Goal: Task Accomplishment & Management: Use online tool/utility

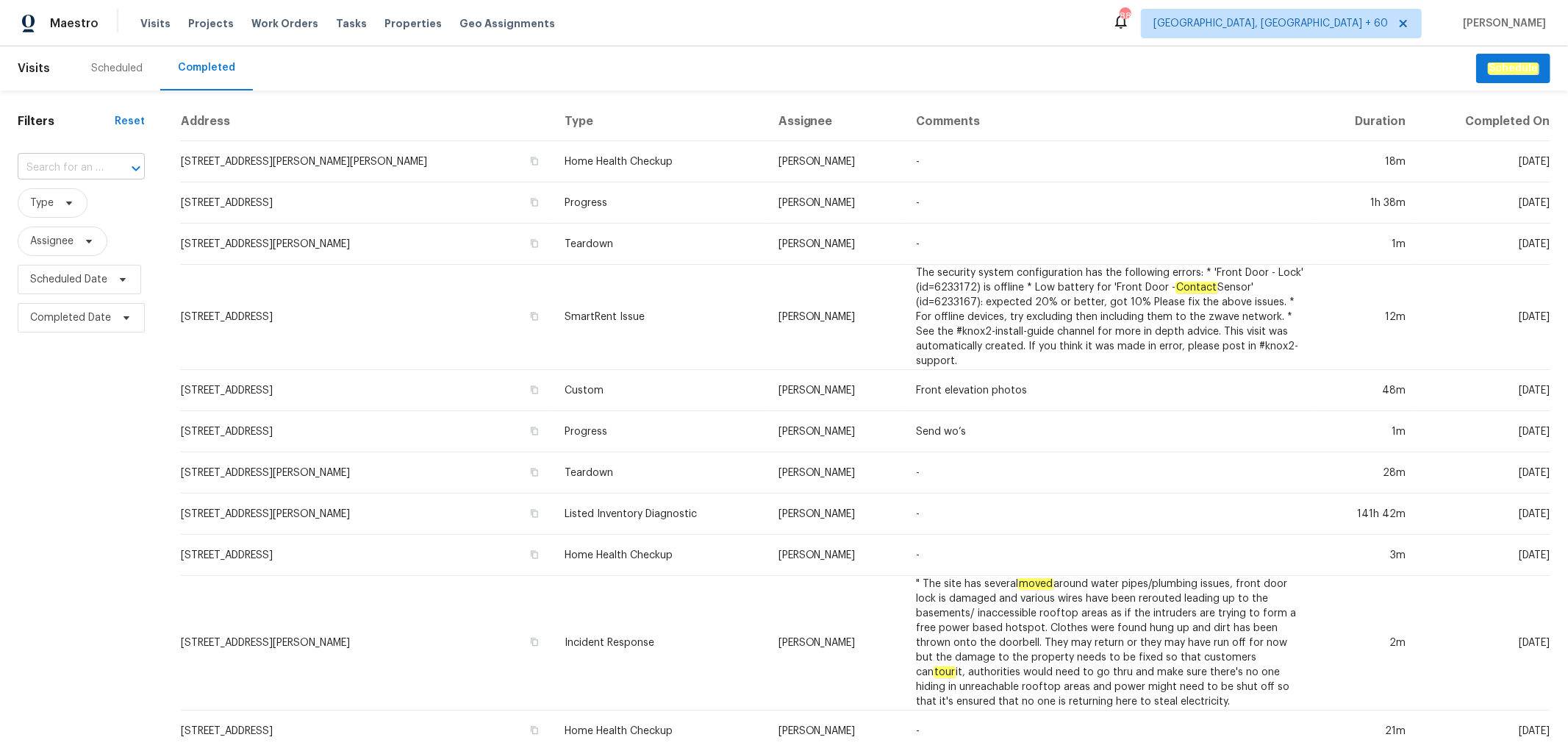
click at [76, 171] on input "text" at bounding box center [61, 167] width 86 height 23
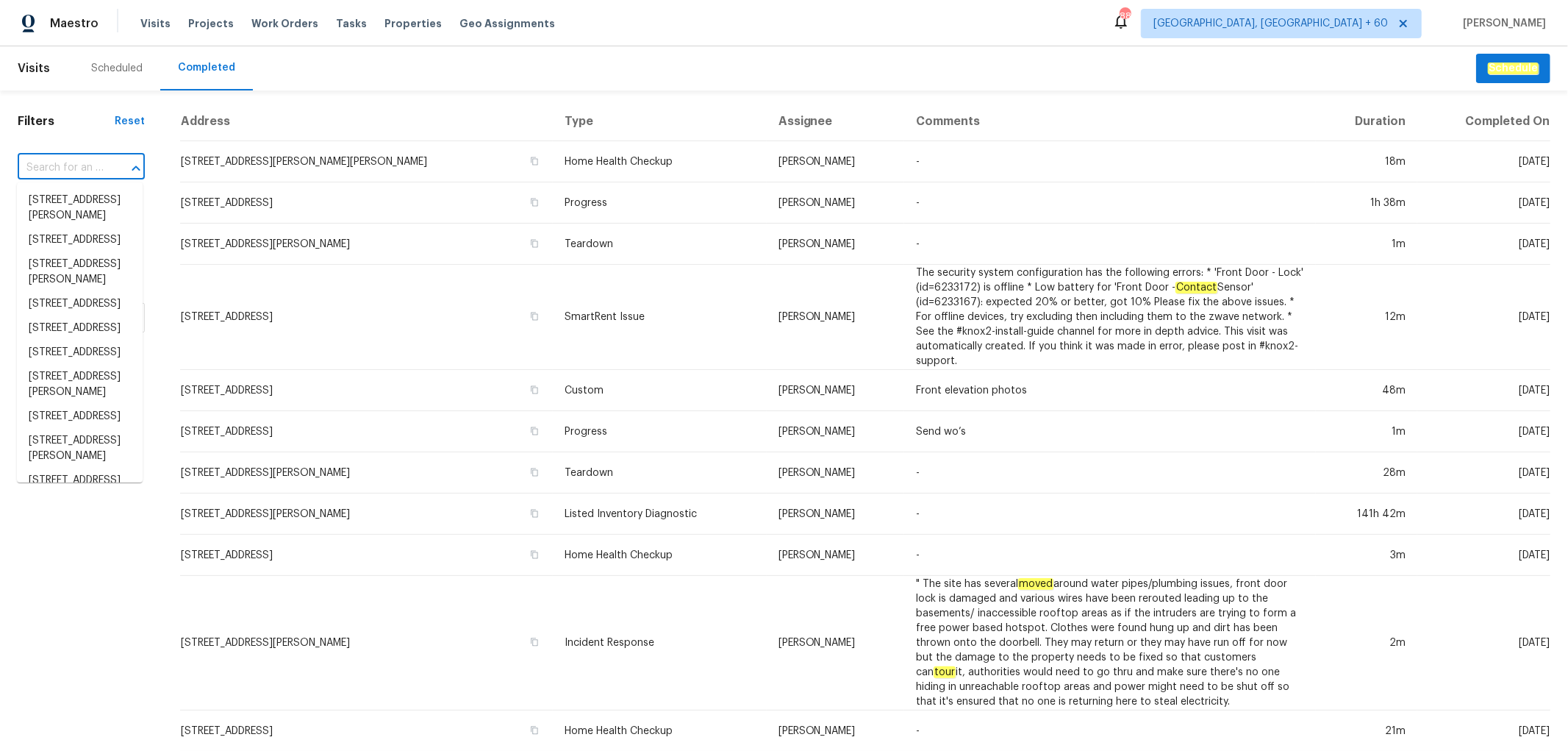
paste input "[STREET_ADDRESS]"
type input "[STREET_ADDRESS]"
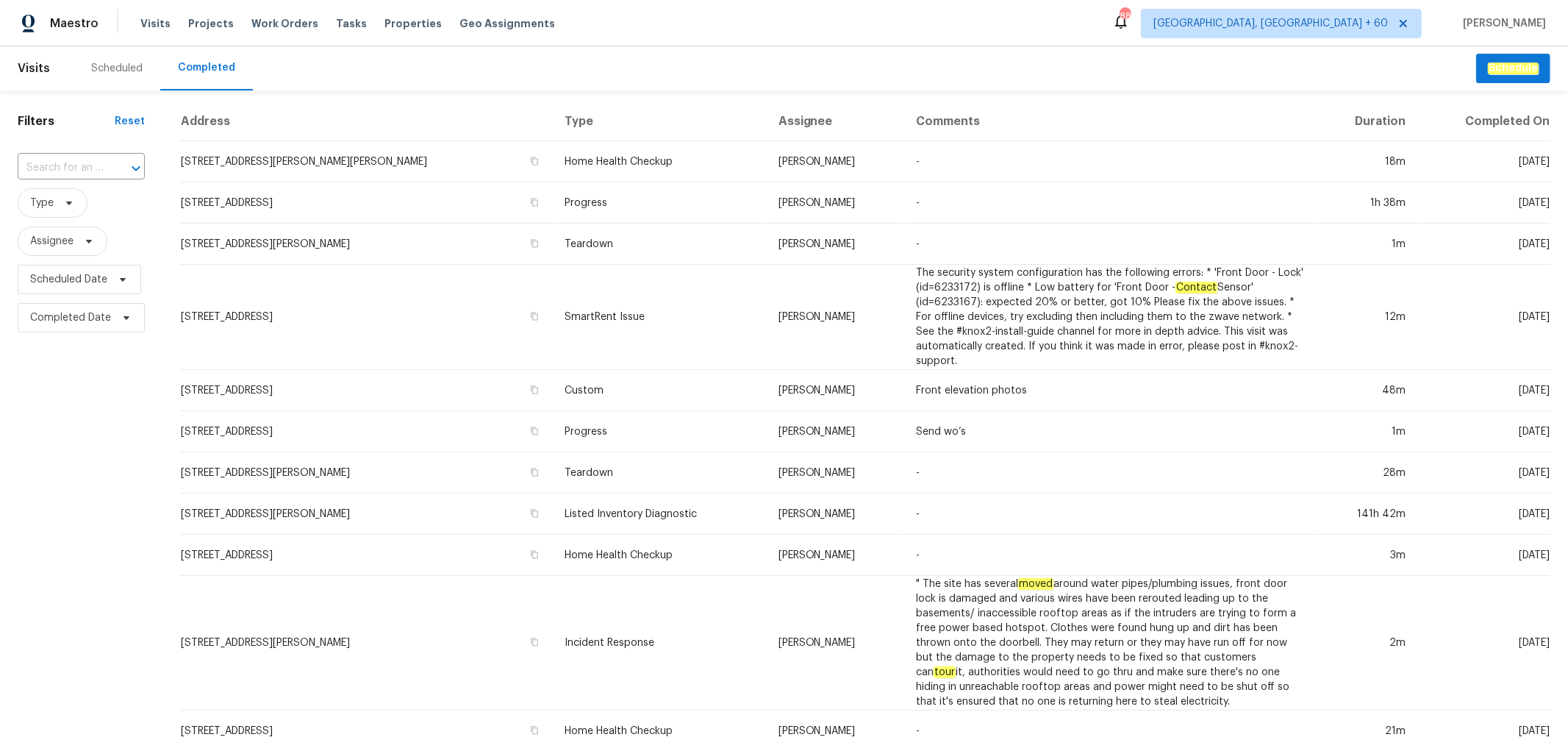
scroll to position [0, 0]
click at [74, 171] on input "text" at bounding box center [61, 167] width 86 height 23
paste input "[STREET_ADDRESS]"
type input "[STREET_ADDRESS]"
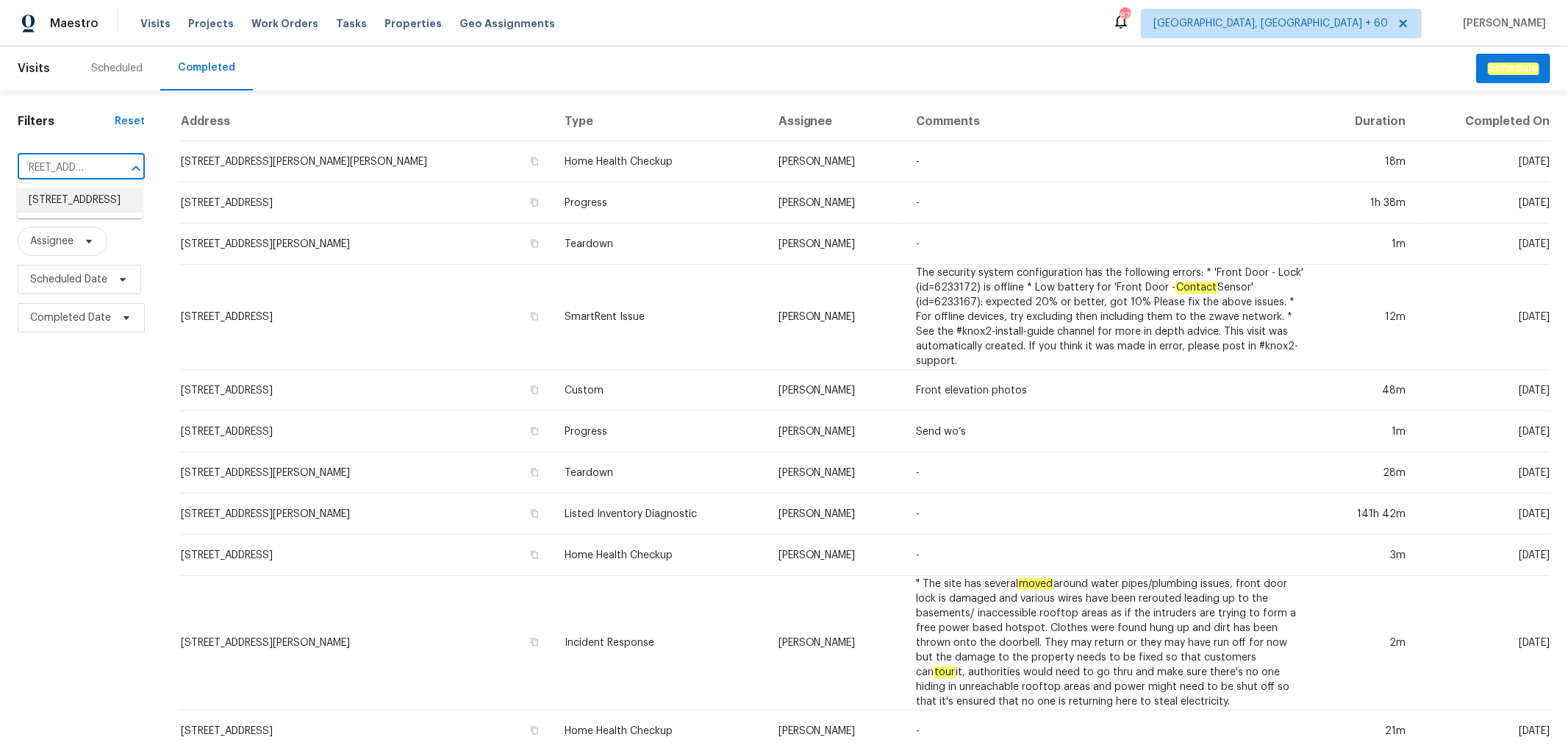
click at [90, 201] on li "[STREET_ADDRESS]" at bounding box center [80, 200] width 126 height 25
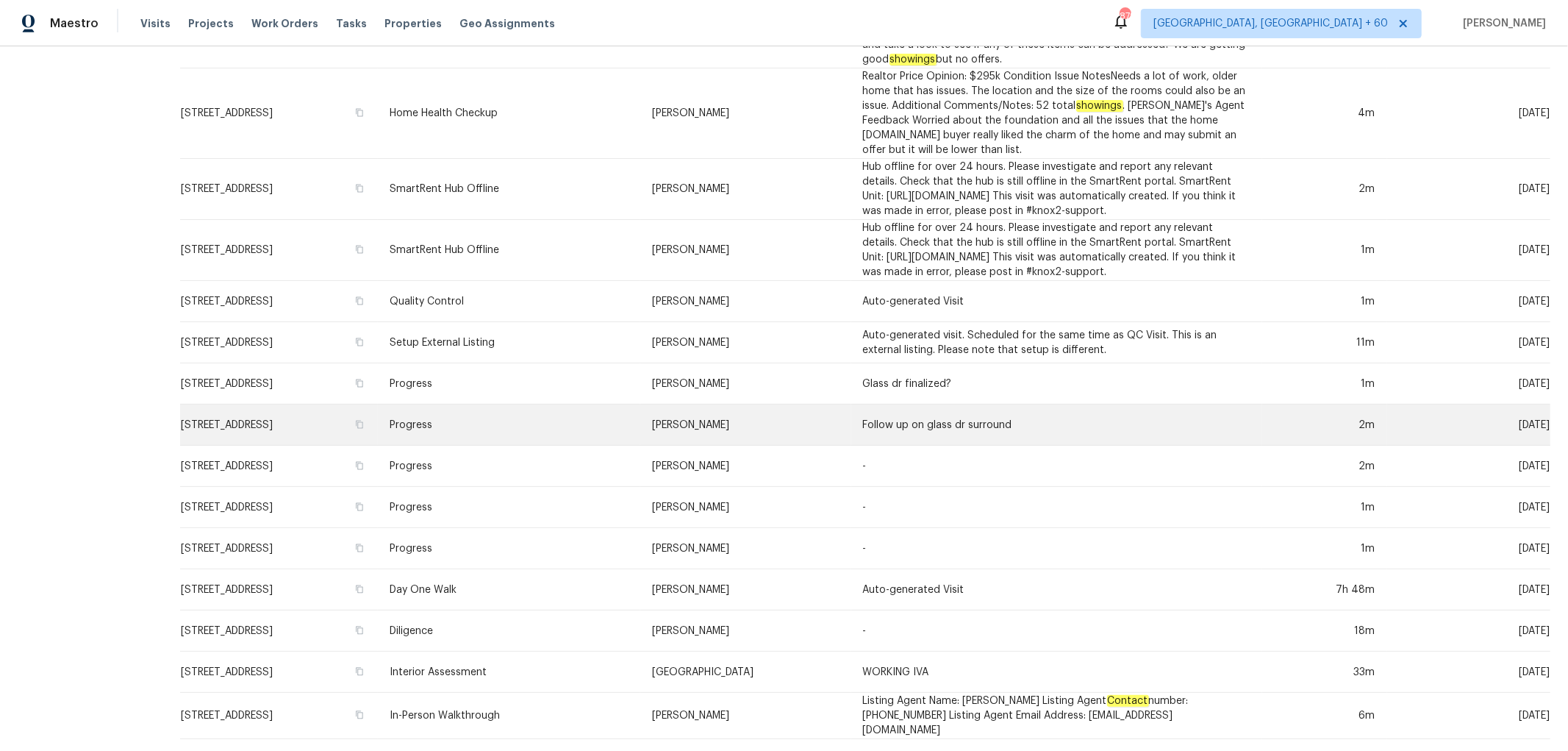
scroll to position [543, 0]
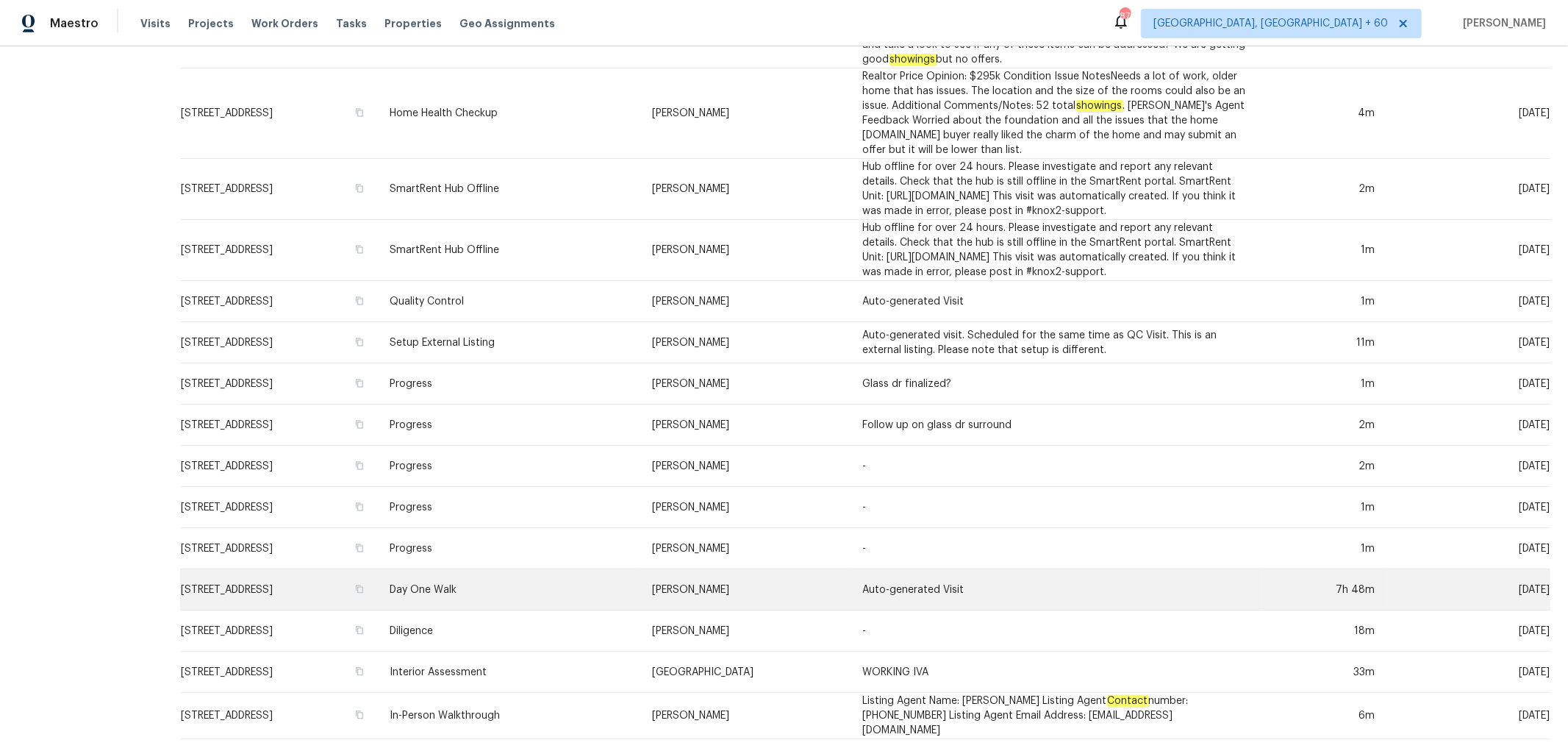
click at [553, 587] on td "Day One Walk" at bounding box center [509, 589] width 263 height 41
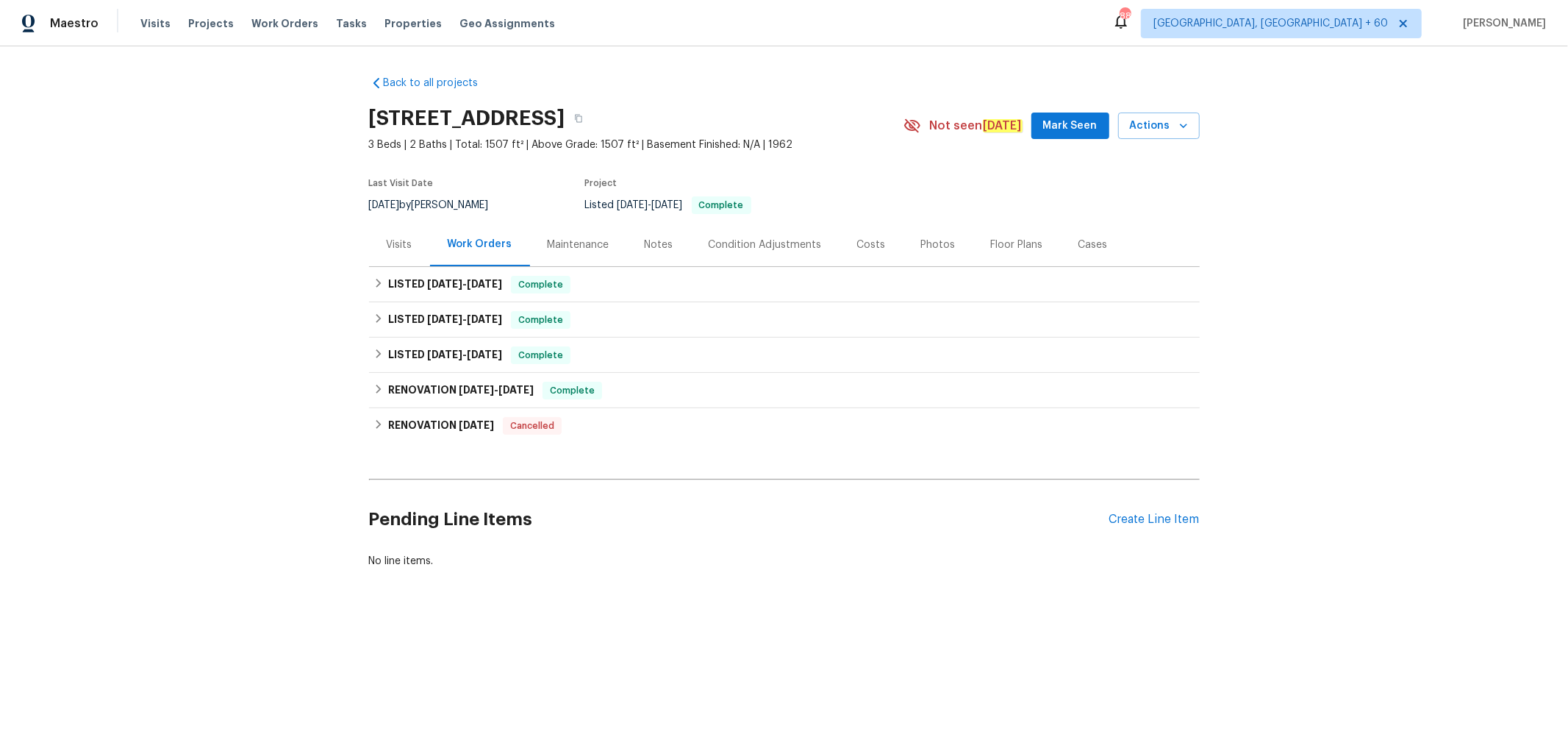
click at [930, 238] on div "Photos" at bounding box center [938, 245] width 34 height 15
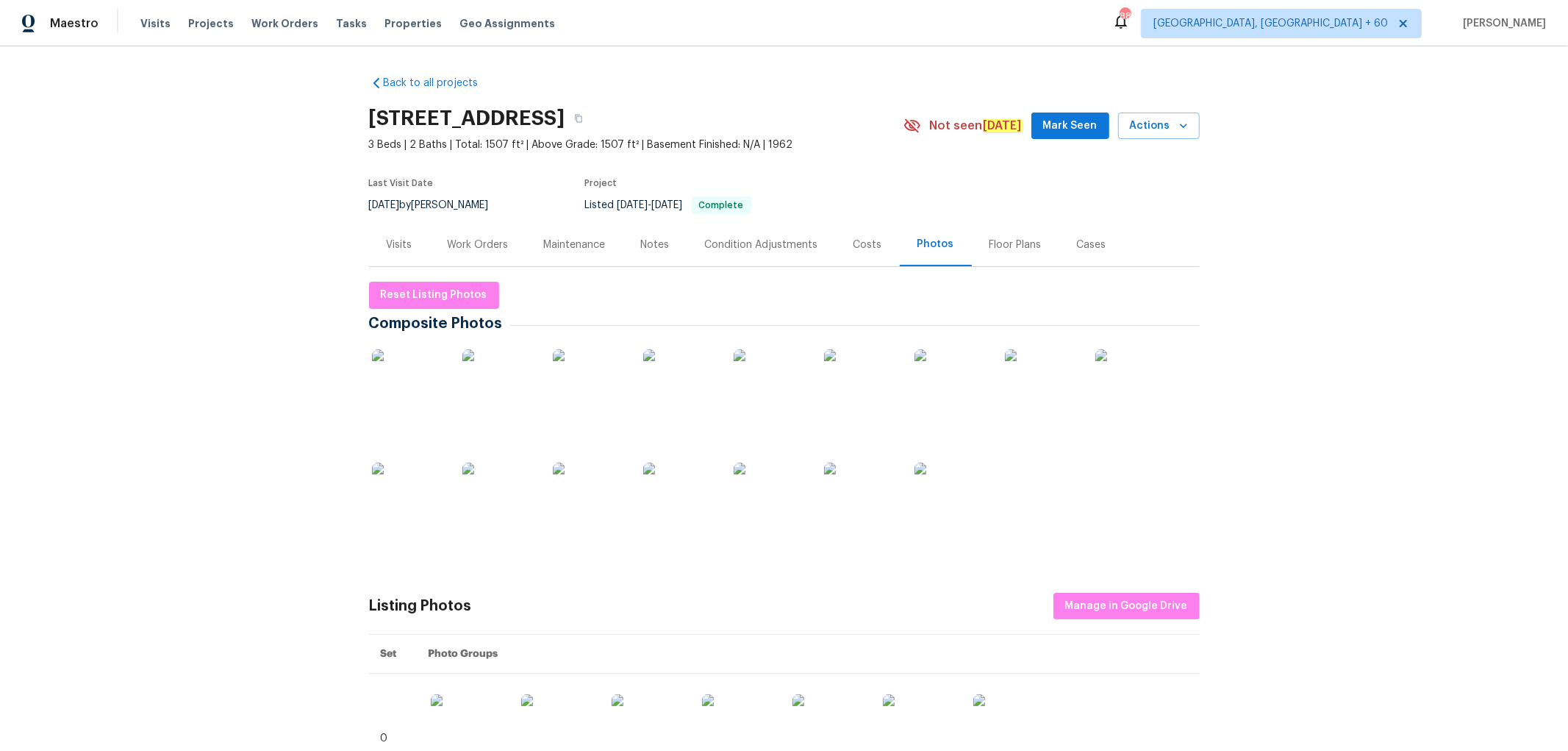
scroll to position [163, 0]
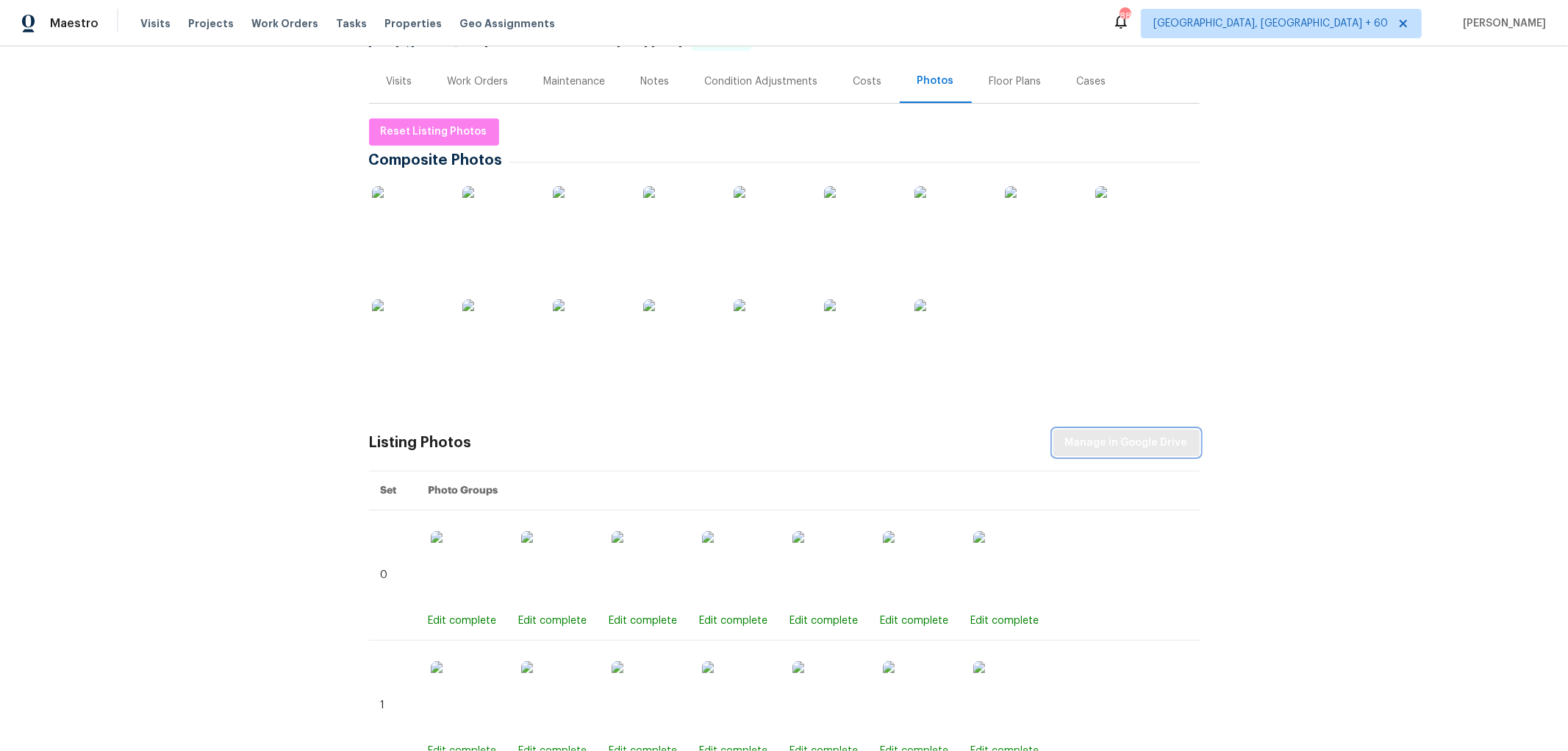
click at [1096, 438] on span "Manage in Google Drive" at bounding box center [1126, 443] width 123 height 19
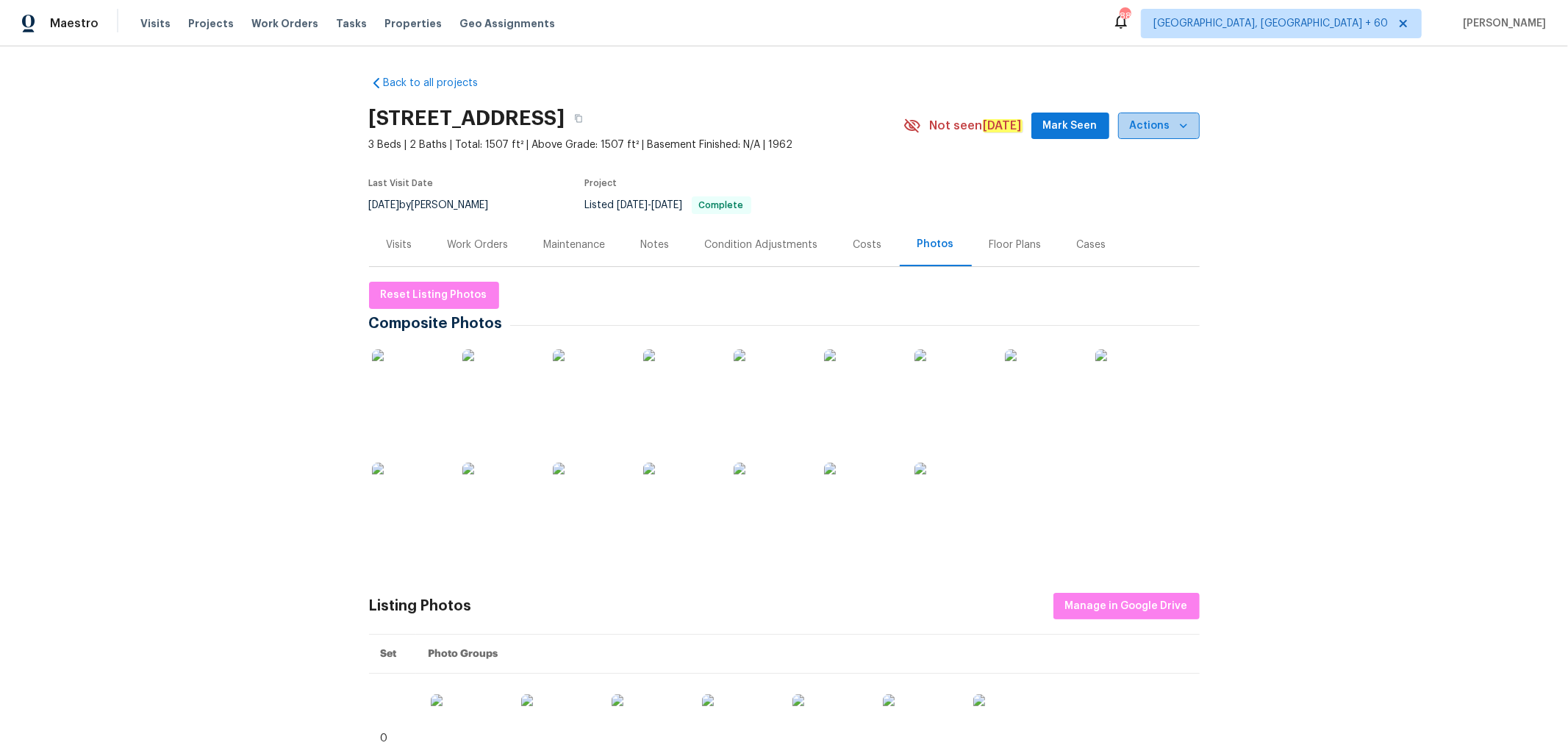
click at [1176, 129] on icon "button" at bounding box center [1183, 126] width 15 height 15
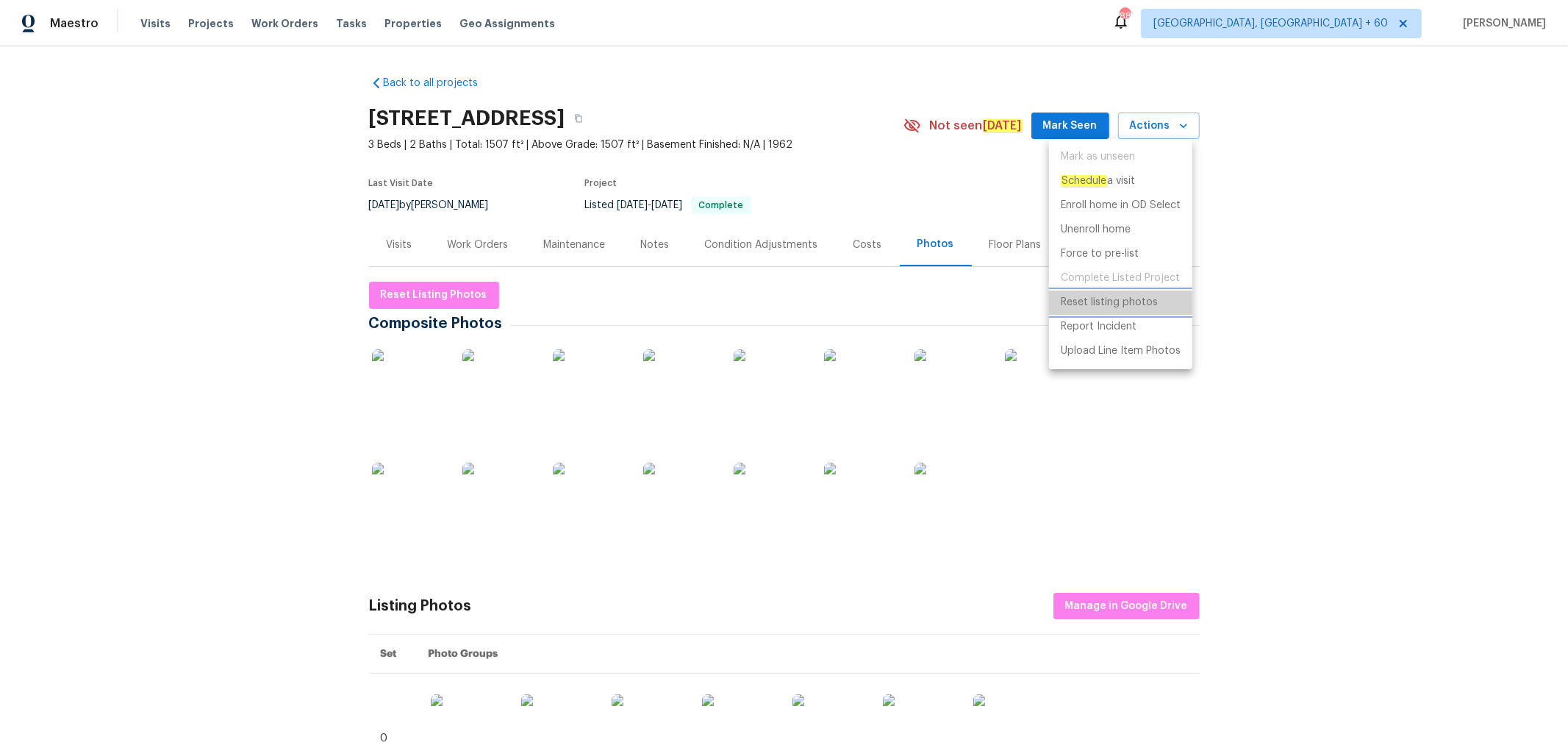
click at [1122, 304] on p "Reset listing photos" at bounding box center [1109, 302] width 97 height 16
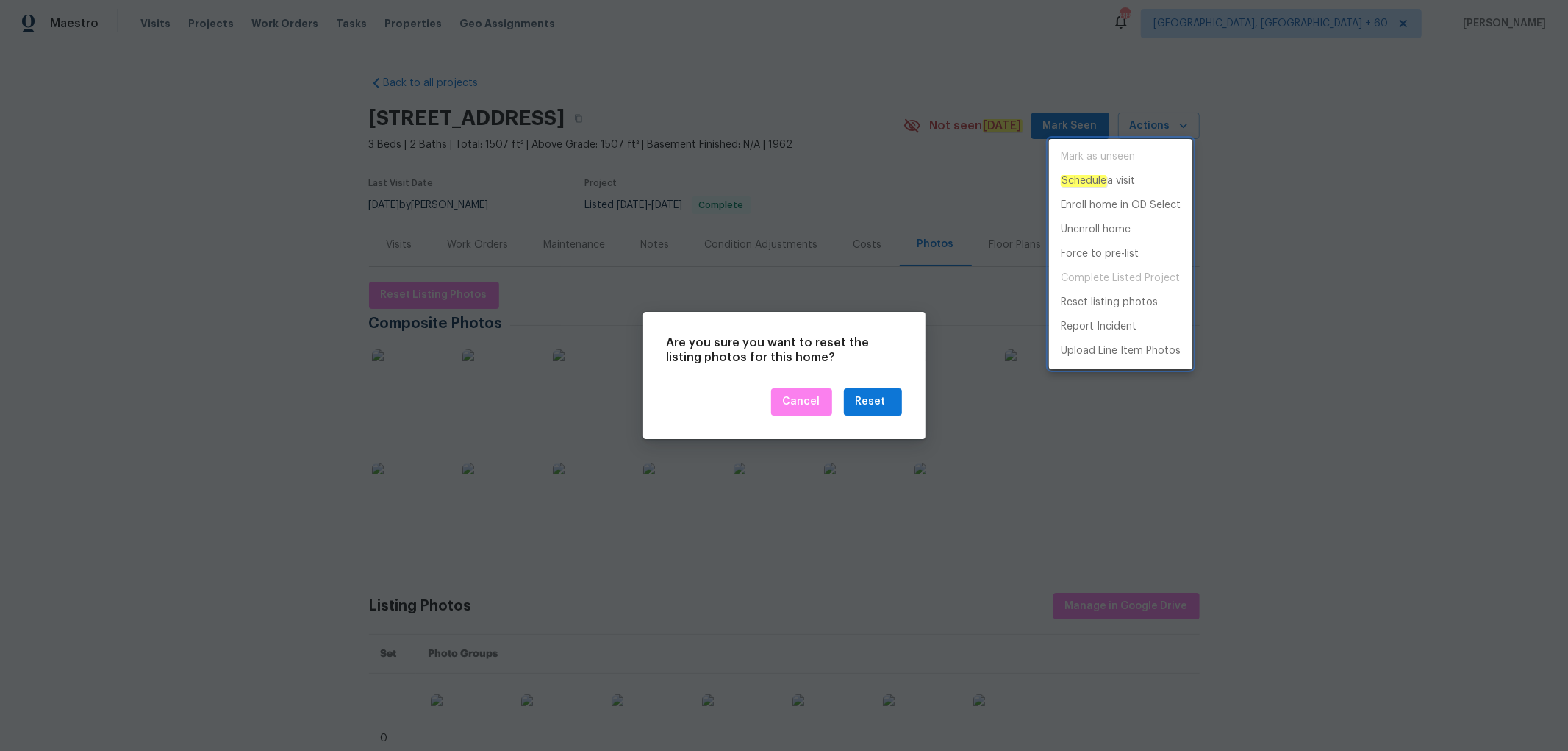
click at [858, 409] on div at bounding box center [784, 375] width 1568 height 751
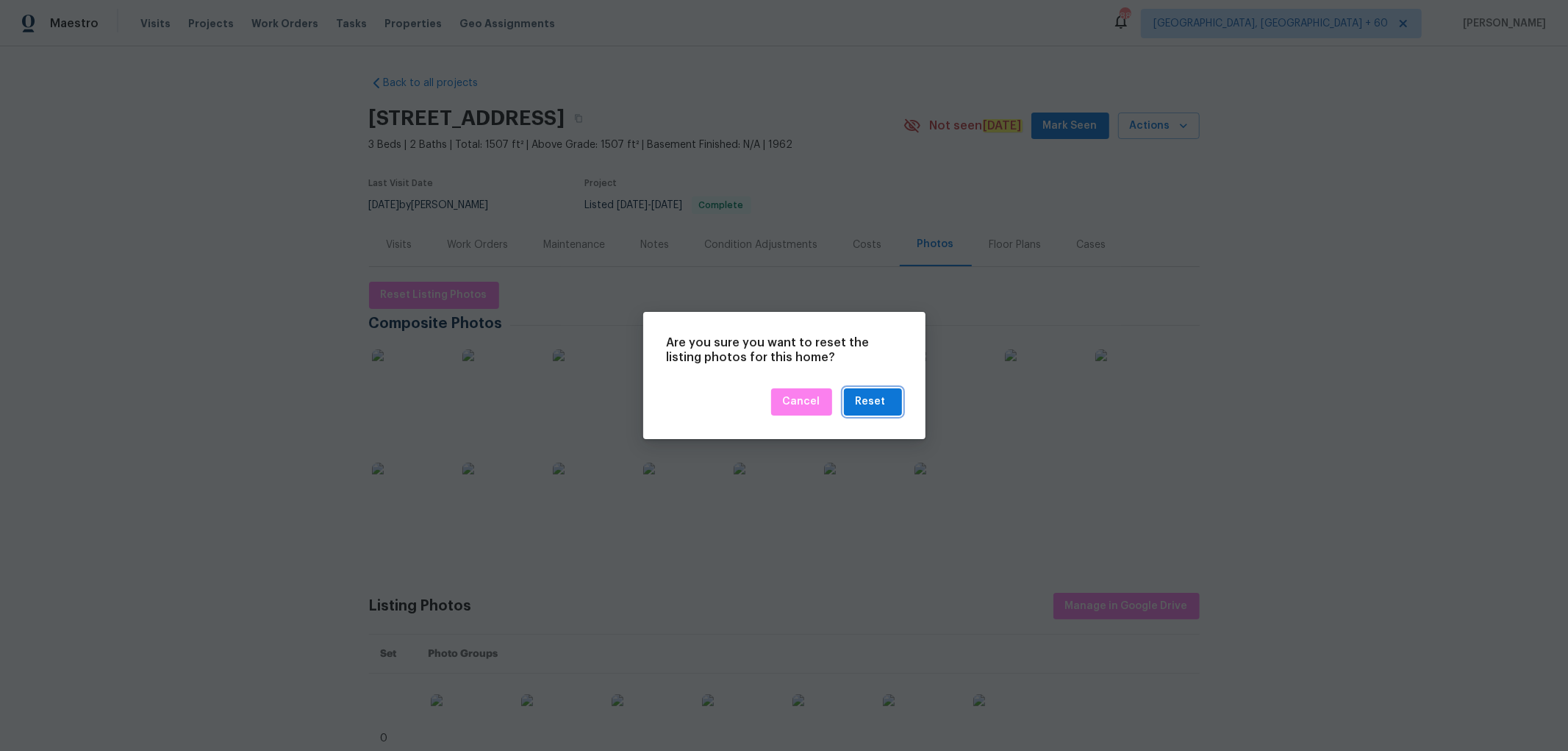
click at [862, 406] on div "Reset" at bounding box center [870, 402] width 30 height 19
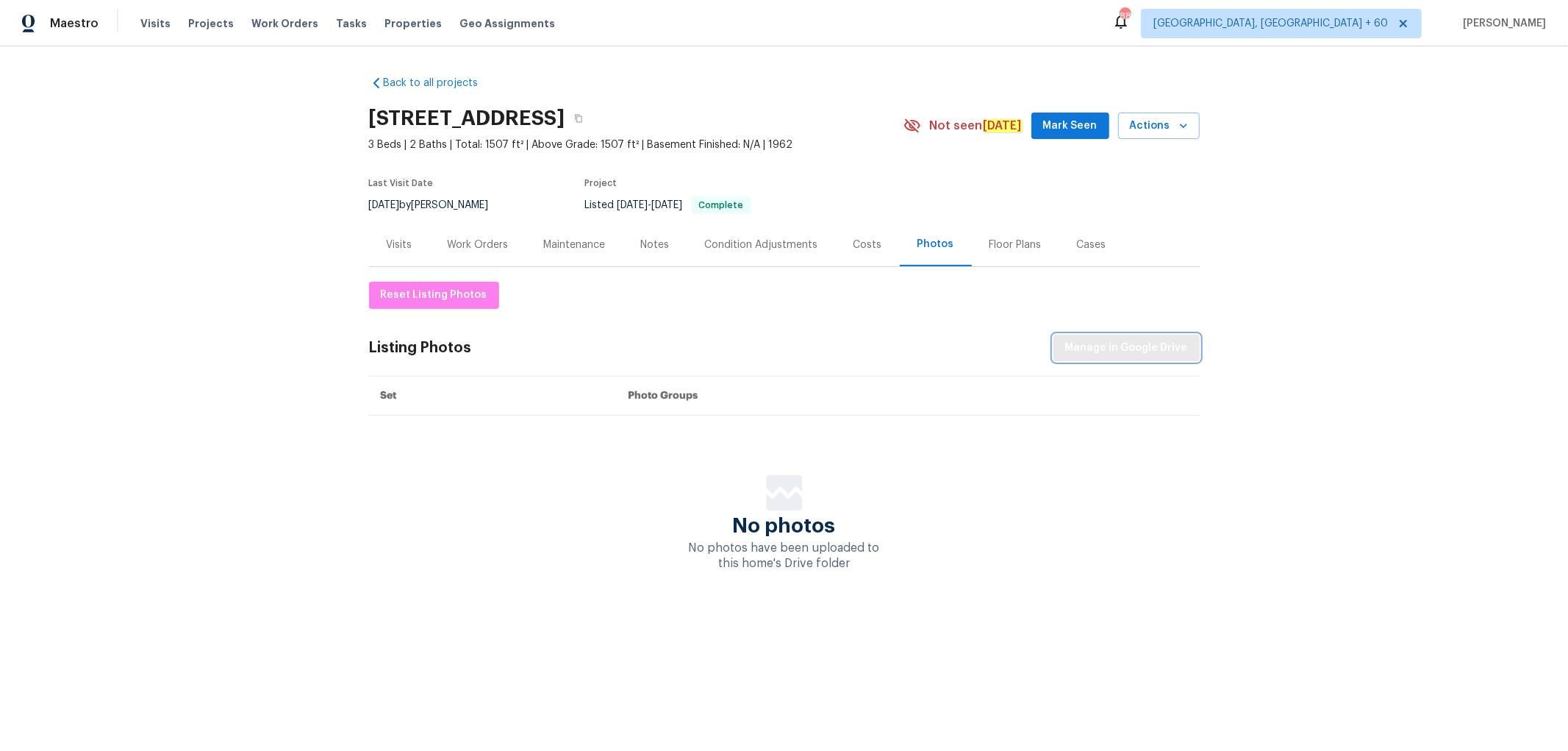
click at [1142, 354] on span "Manage in Google Drive" at bounding box center [1126, 348] width 123 height 19
